Goal: Task Accomplishment & Management: Use online tool/utility

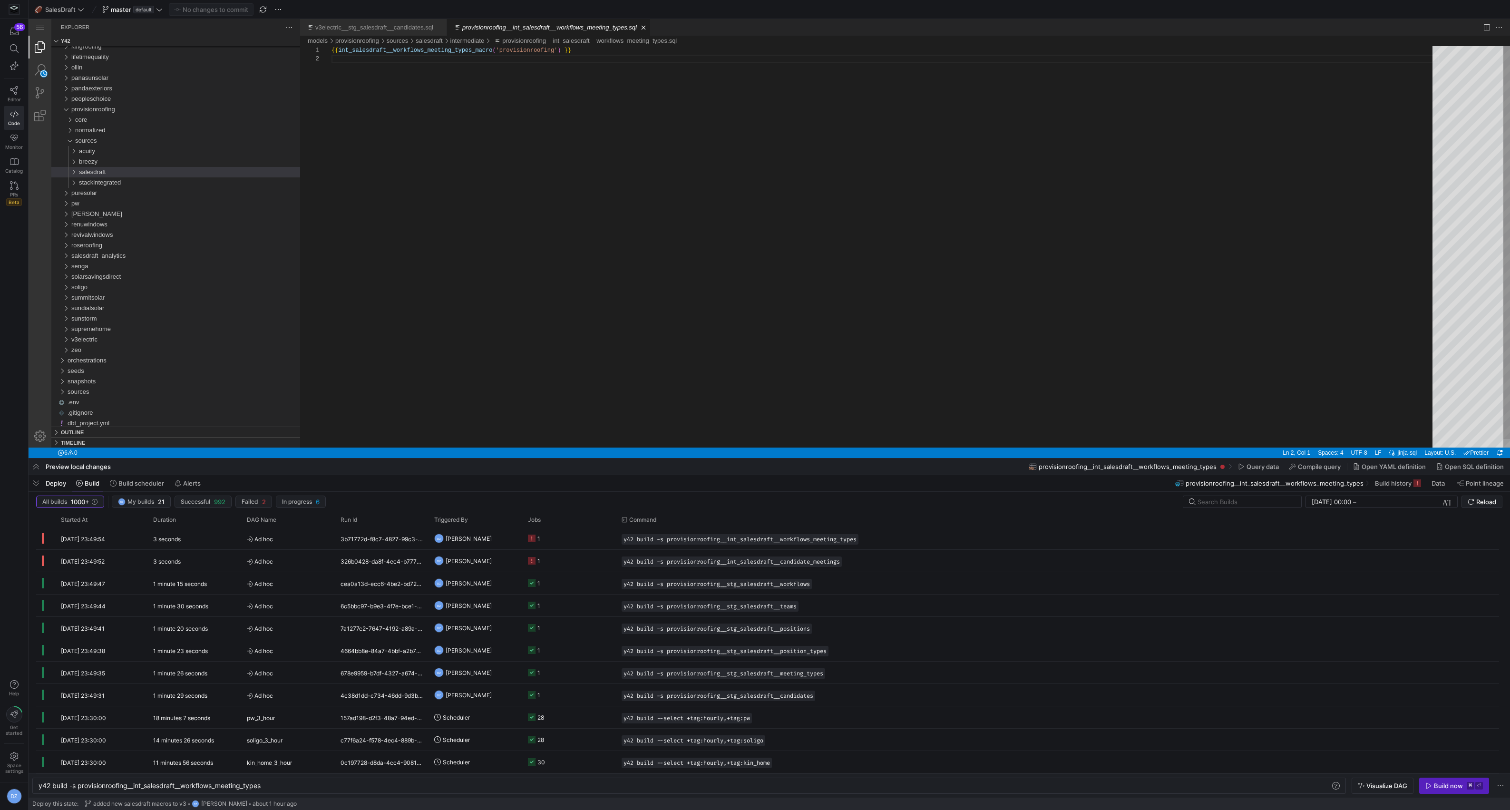
scroll to position [8, 0]
click at [266, 7] on span "button" at bounding box center [262, 9] width 11 height 11
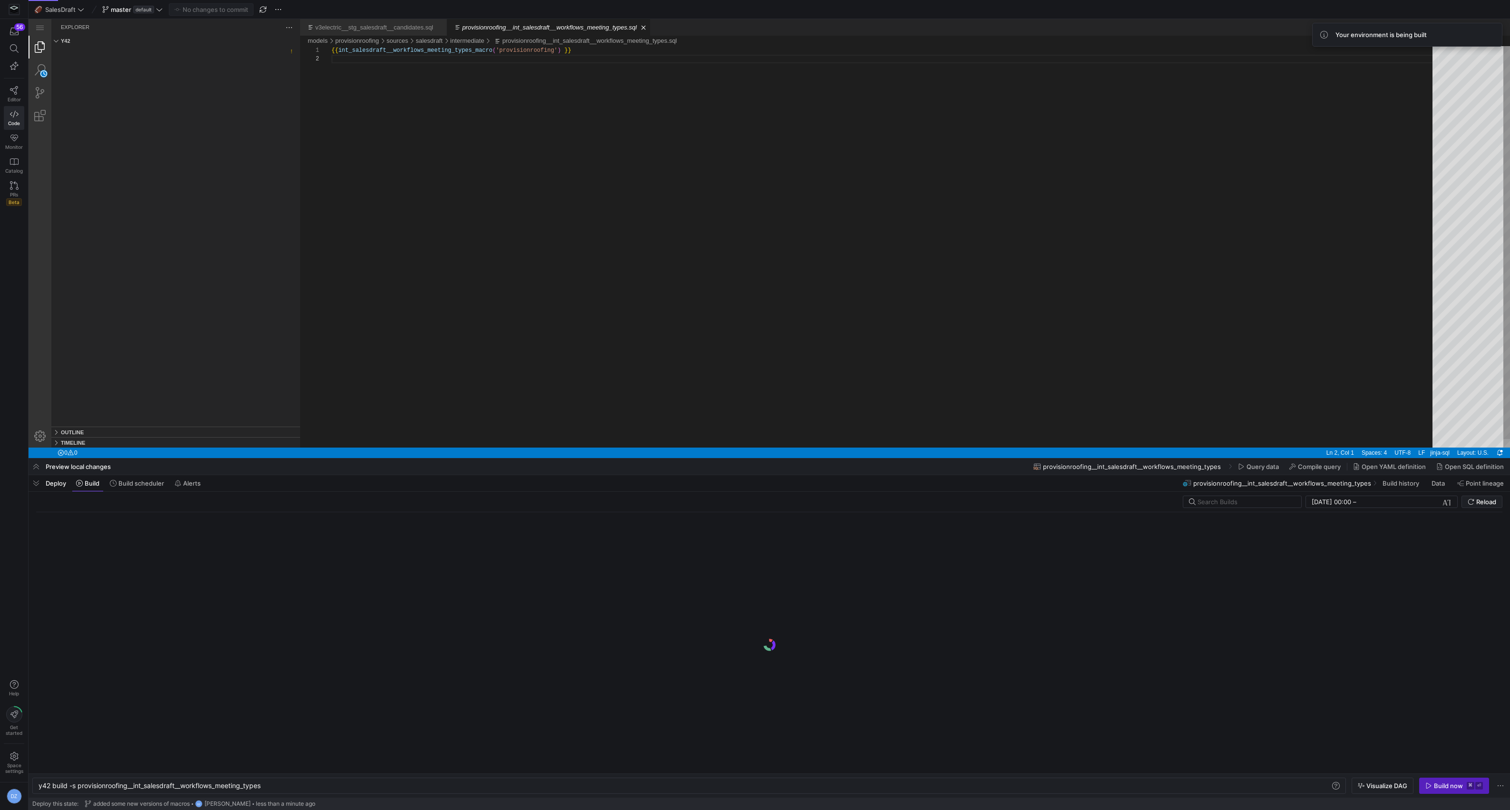
type textarea "y42 build -s agee__stg_salesdraft__candidates"
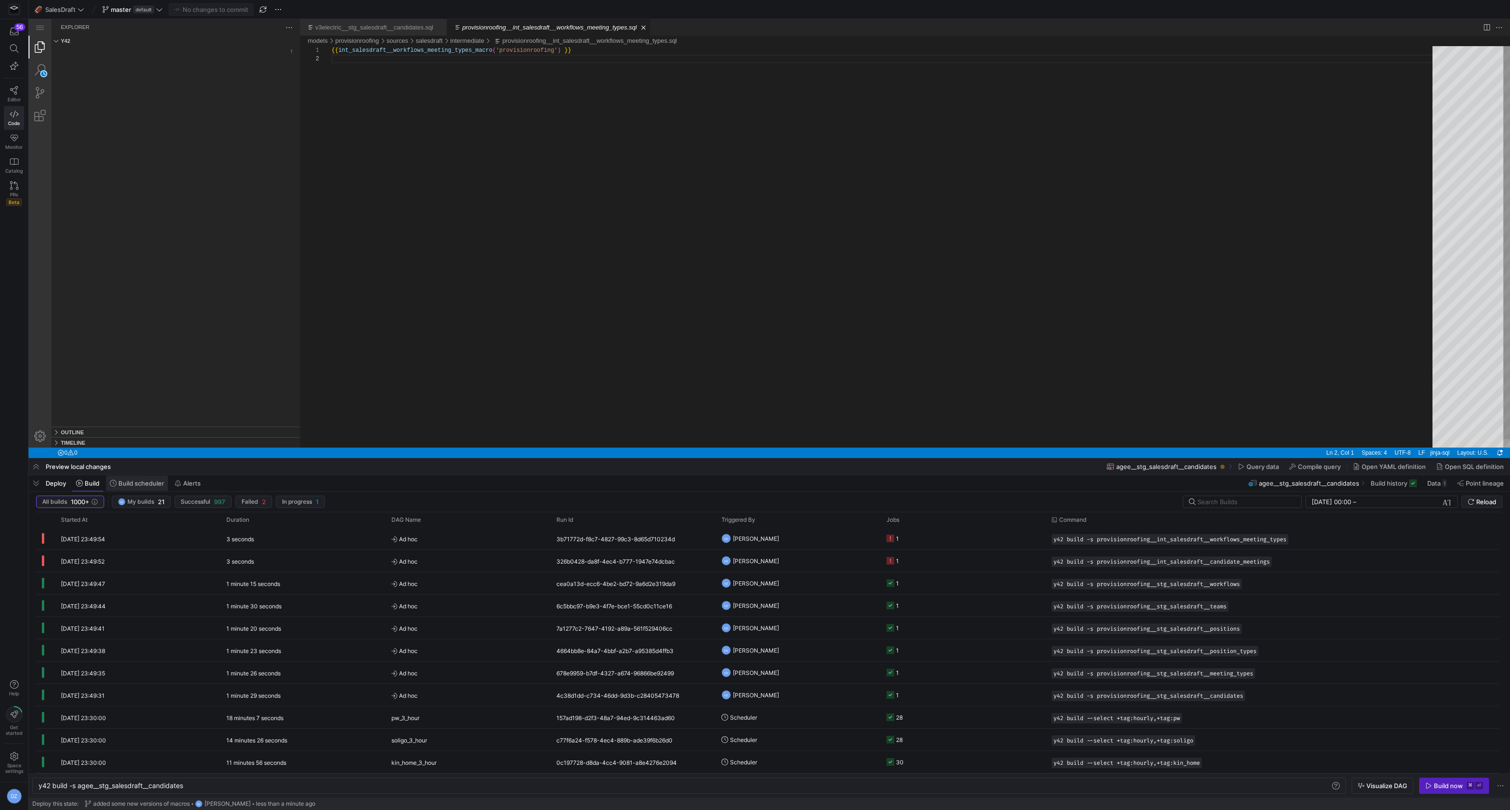
click at [145, 484] on span "Build scheduler" at bounding box center [141, 483] width 46 height 8
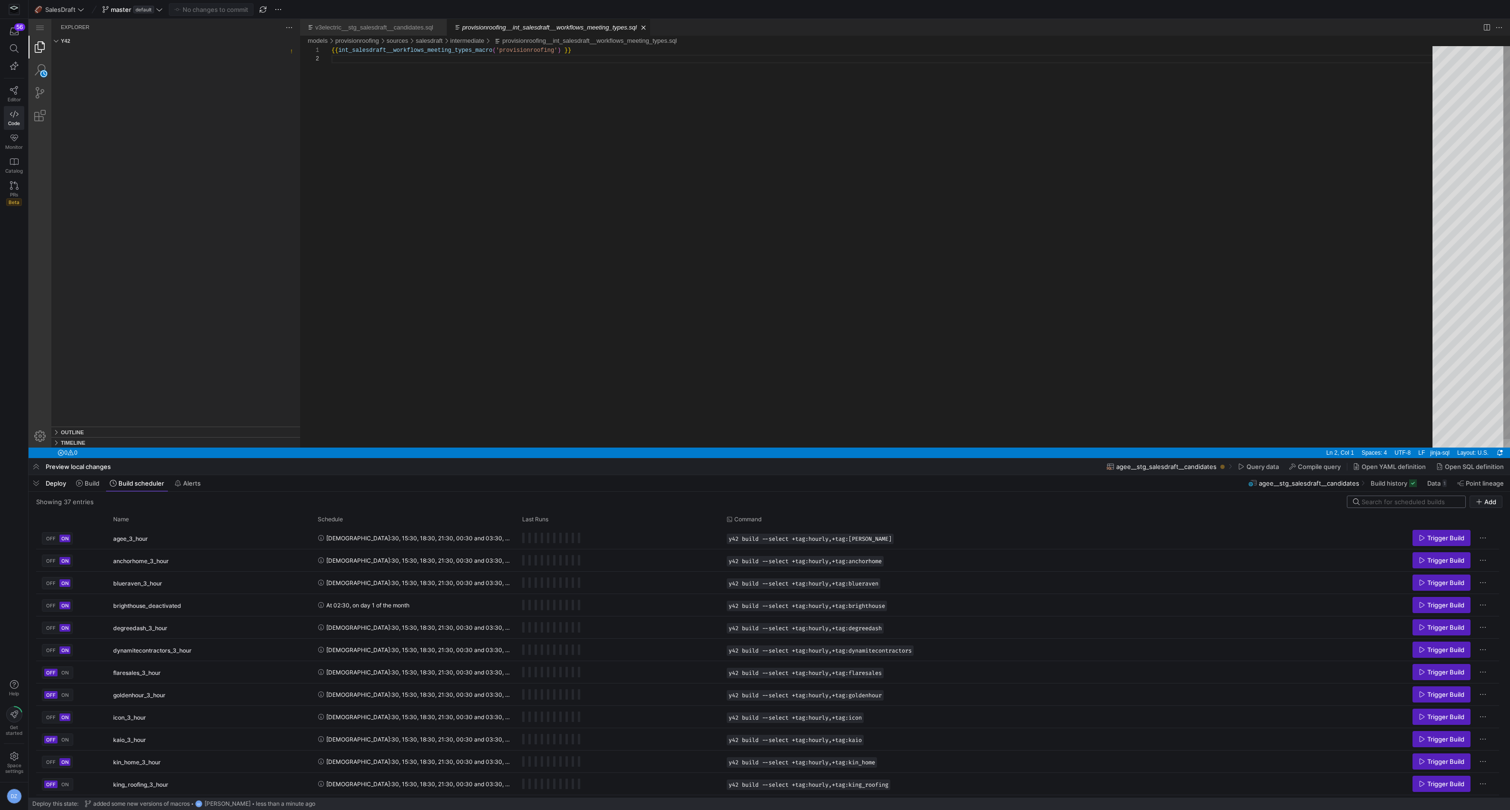
click at [1379, 500] on input at bounding box center [1411, 502] width 98 height 8
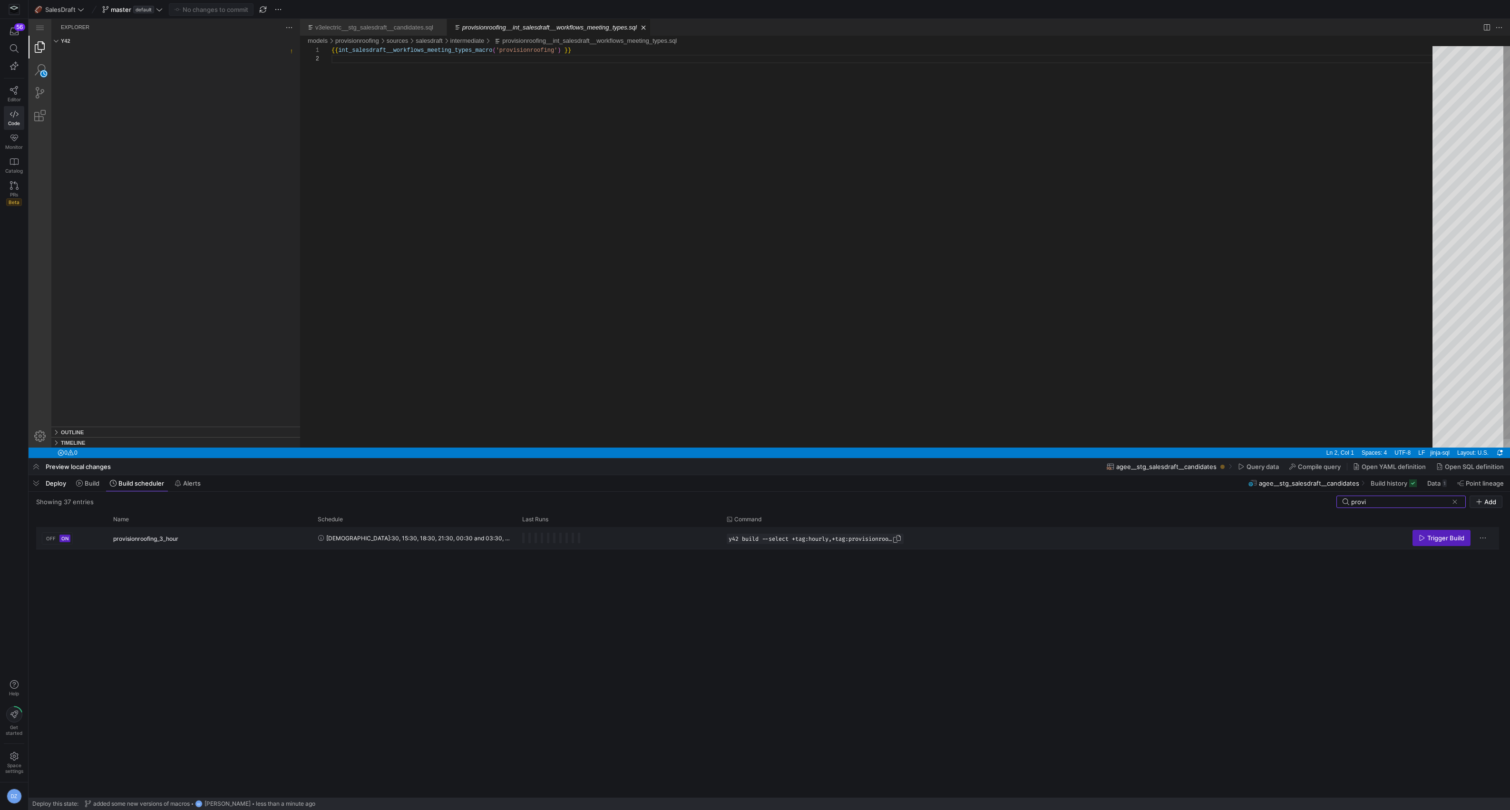
type input "provi"
click at [901, 539] on span "Press SPACE to select this row." at bounding box center [897, 539] width 10 height 10
click at [1425, 541] on span "Trigger Build" at bounding box center [1442, 538] width 46 height 8
click at [97, 483] on span "Build" at bounding box center [92, 483] width 15 height 8
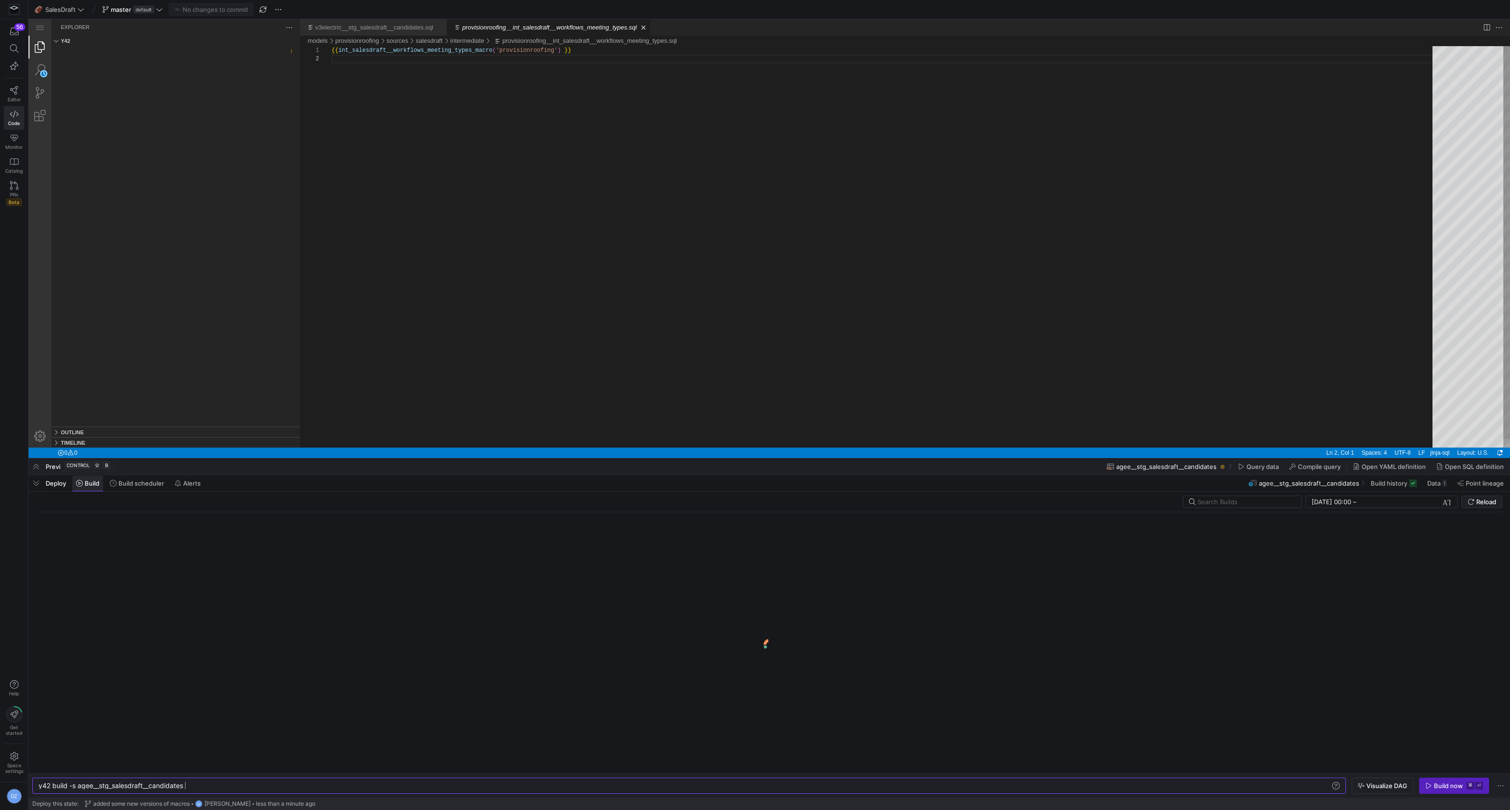
scroll to position [0, 146]
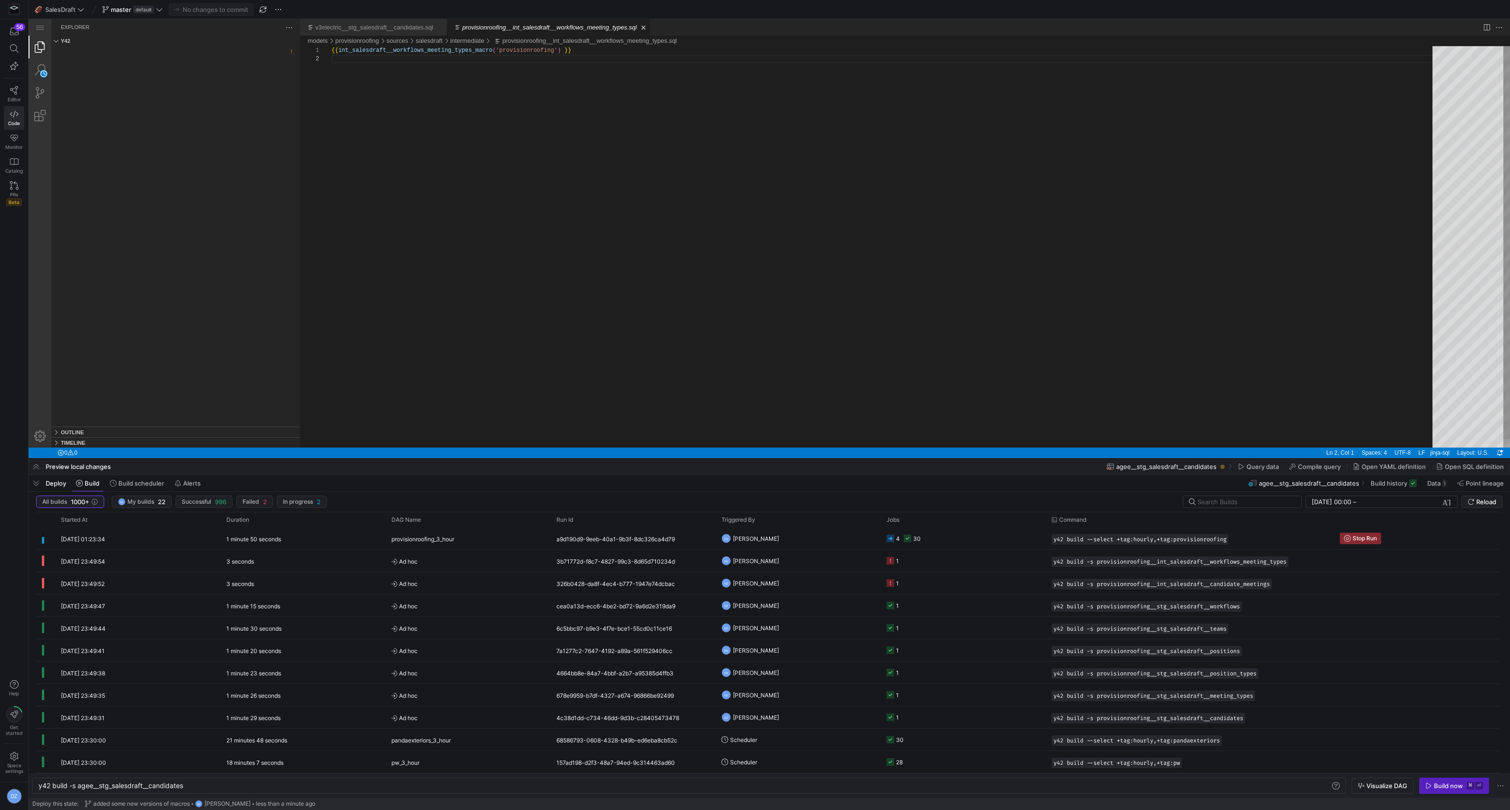
type textarea "y42 build -s provisionroofing__int_breezy__position_pipeline_custom_fields_long"
click at [1438, 786] on div "Build now" at bounding box center [1448, 786] width 29 height 8
